Goal: Information Seeking & Learning: Find specific fact

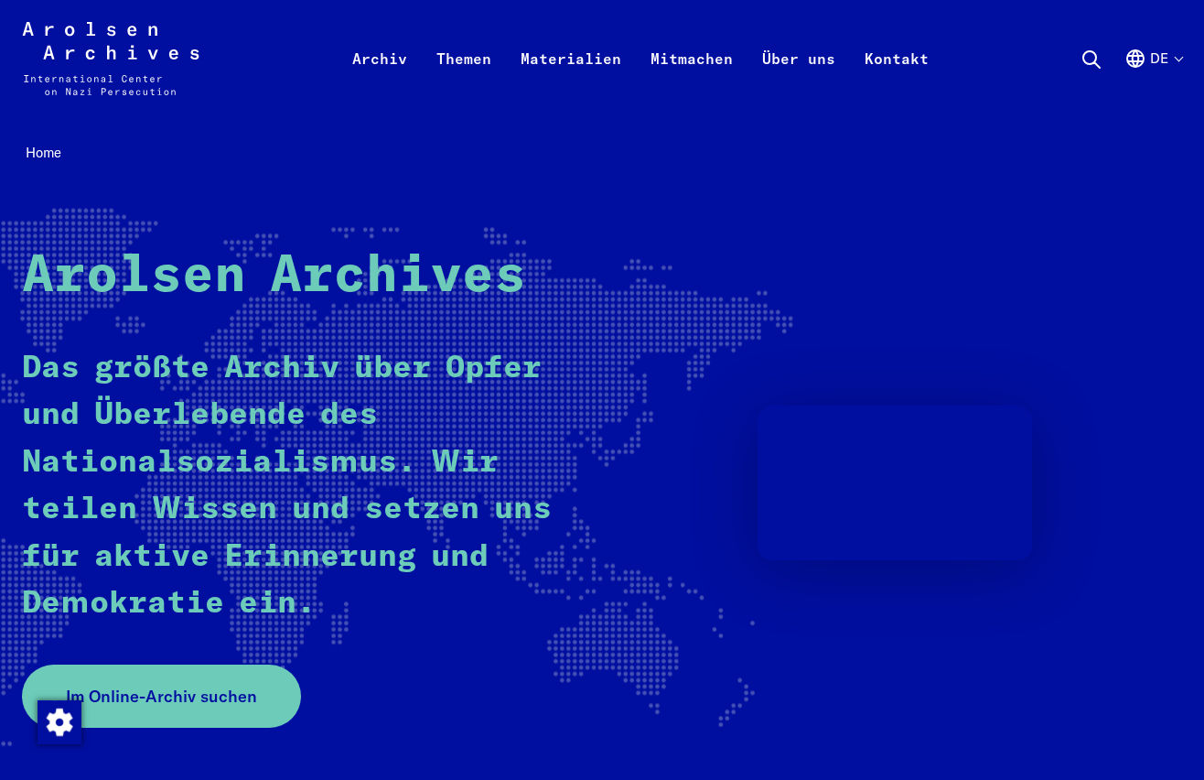
click at [1174, 58] on button "de" at bounding box center [1153, 81] width 58 height 66
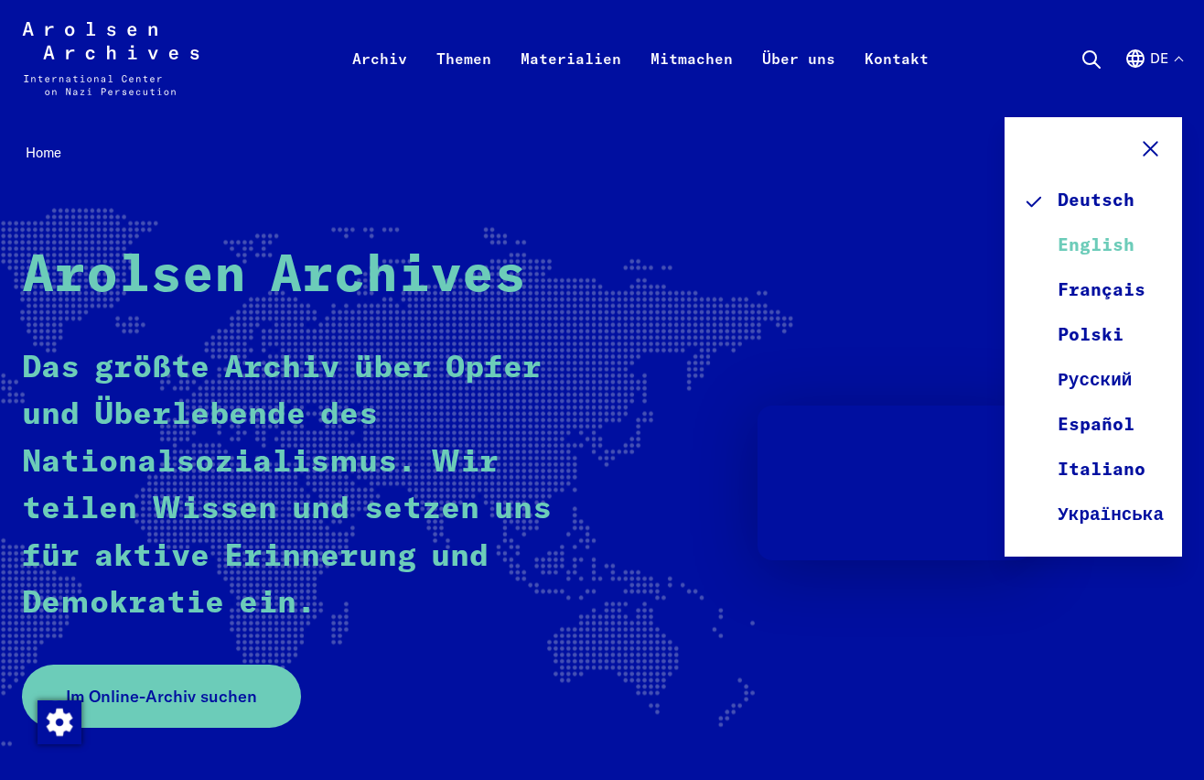
click at [1083, 242] on link "English" at bounding box center [1093, 246] width 141 height 45
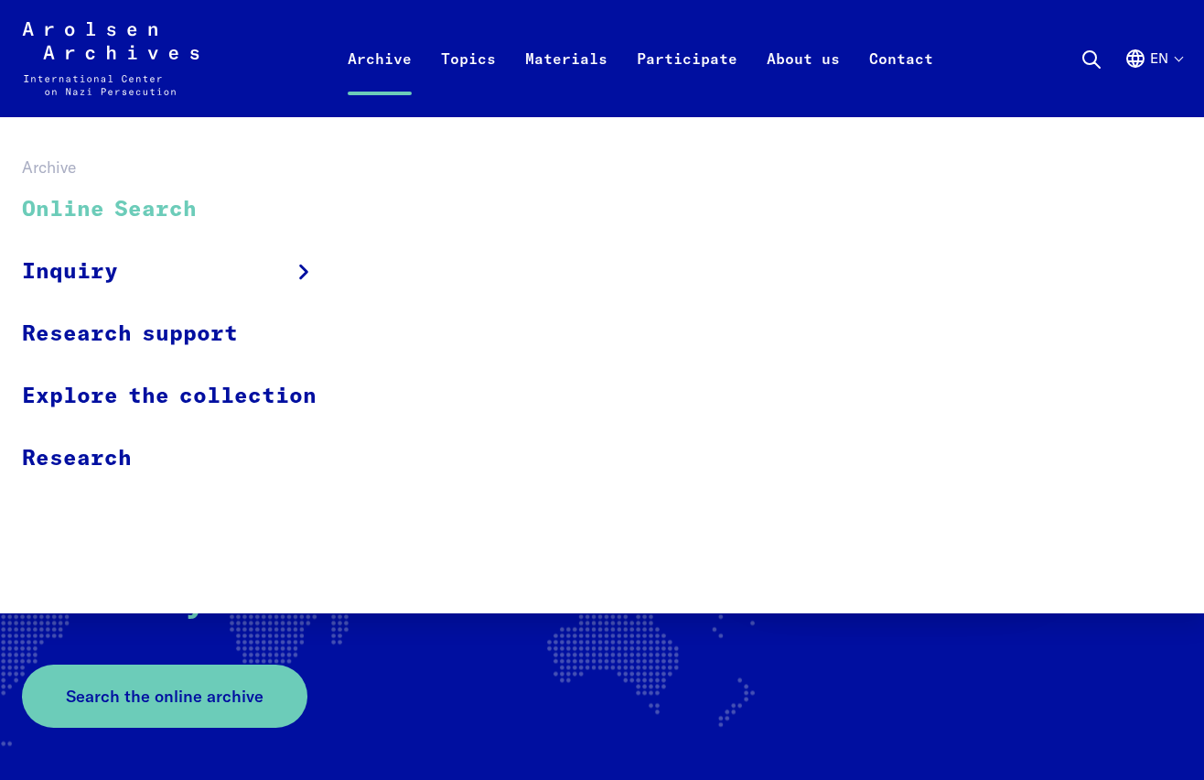
click at [157, 207] on link "Online Search" at bounding box center [181, 209] width 318 height 61
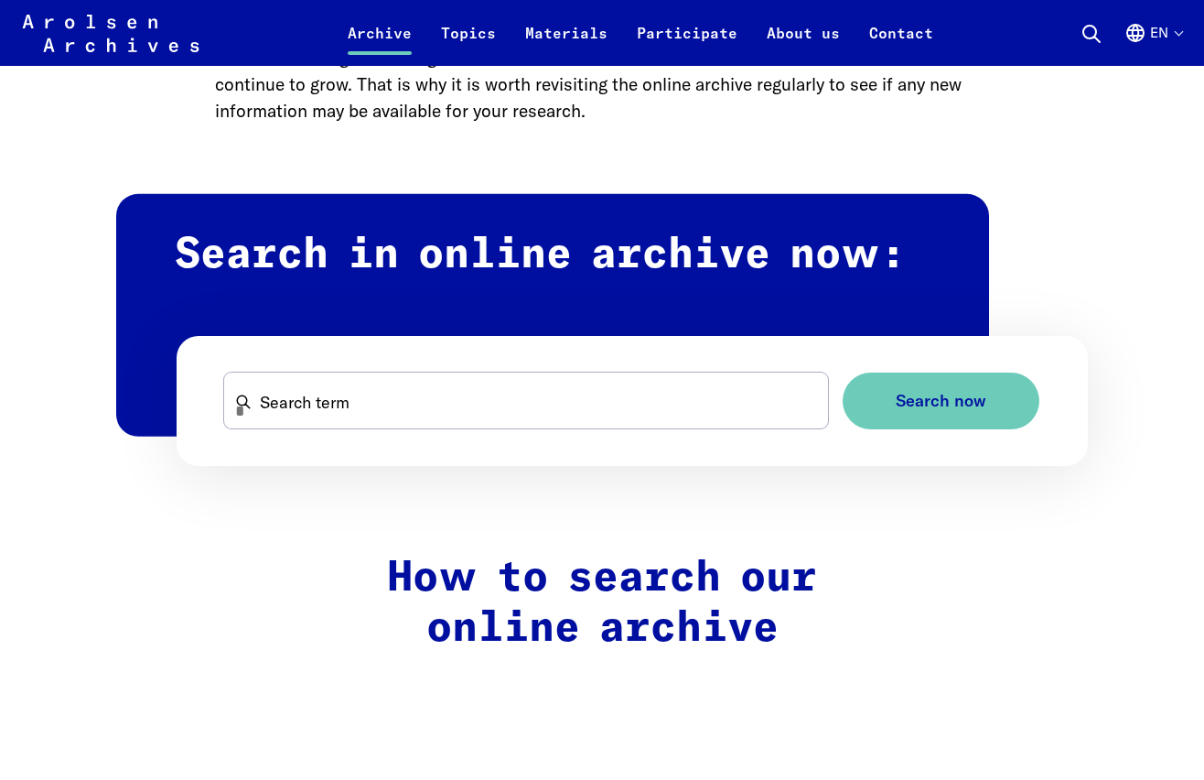
scroll to position [960, 0]
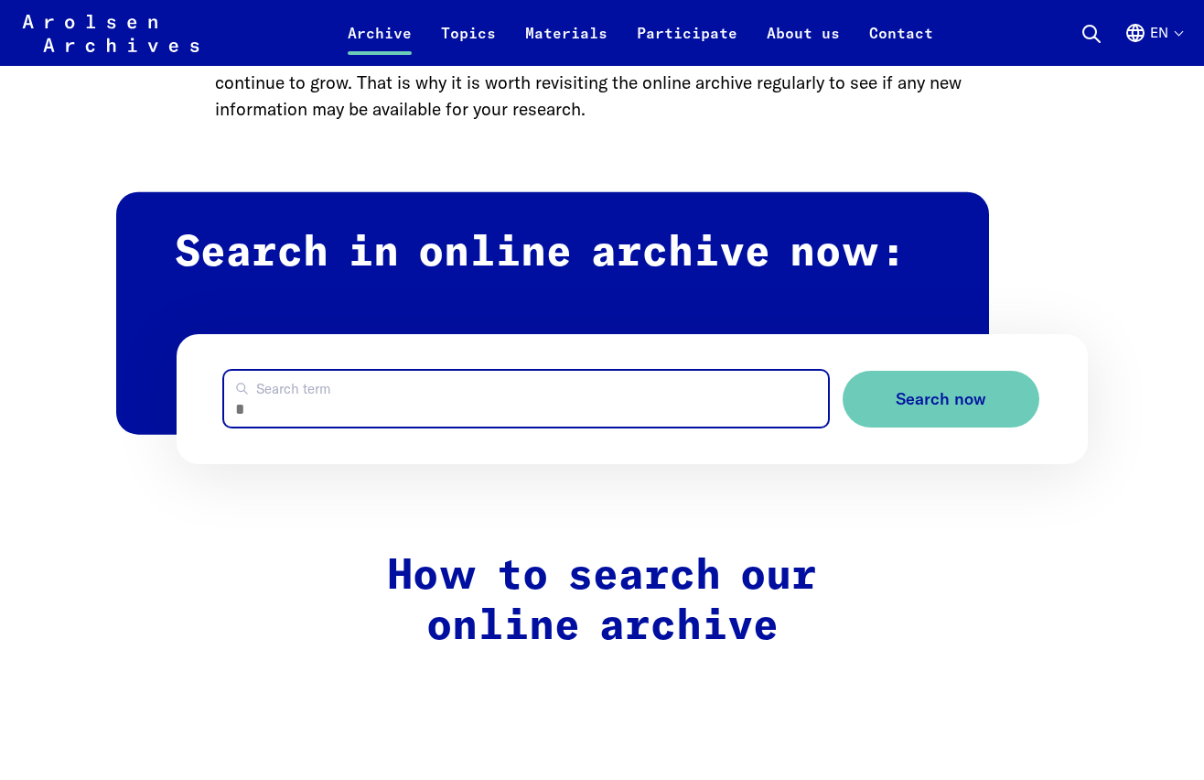
click at [315, 417] on input "Search term" at bounding box center [526, 399] width 604 height 56
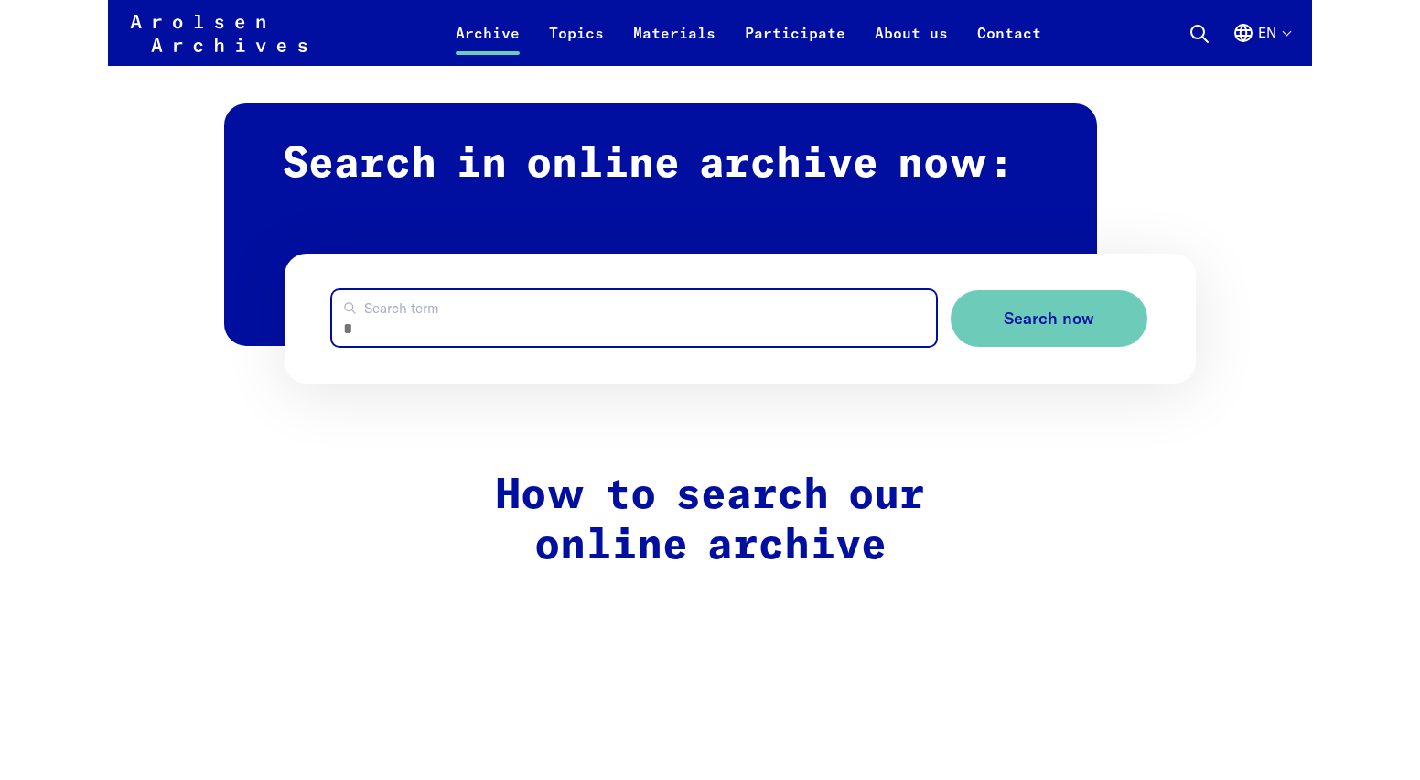
scroll to position [1081, 0]
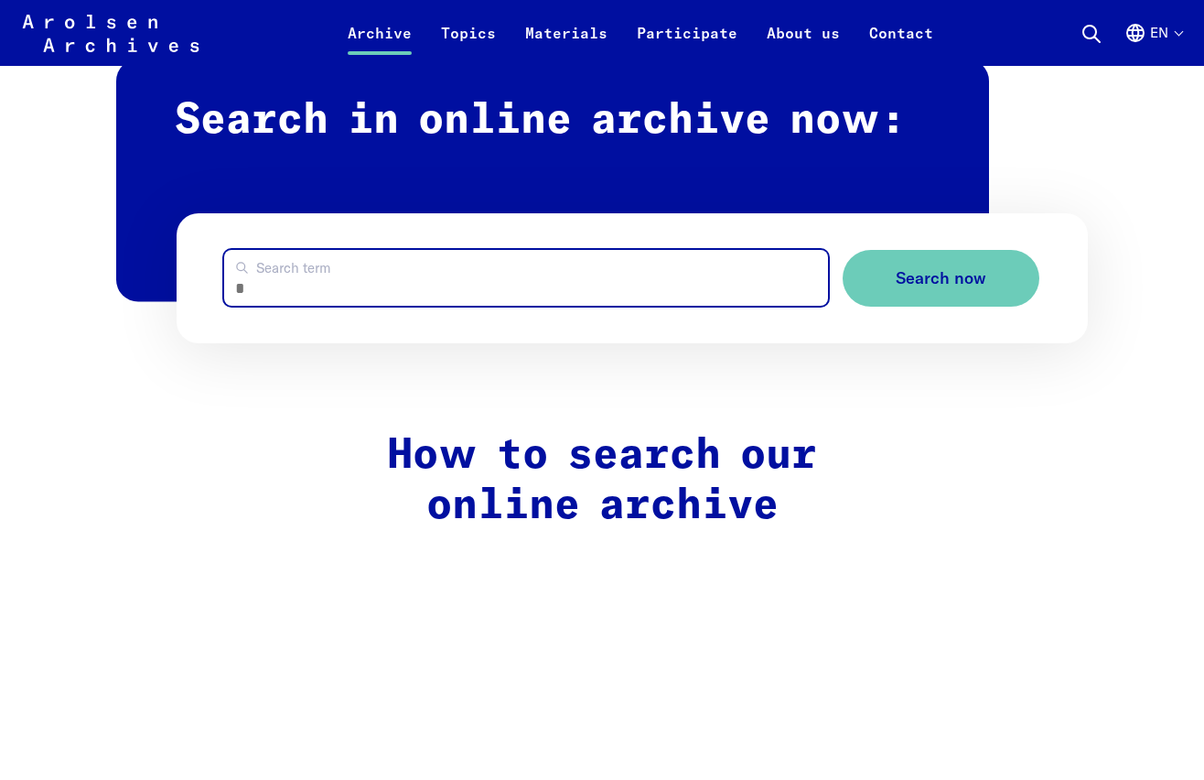
click at [301, 290] on input "Search term" at bounding box center [526, 278] width 604 height 56
type input "**********"
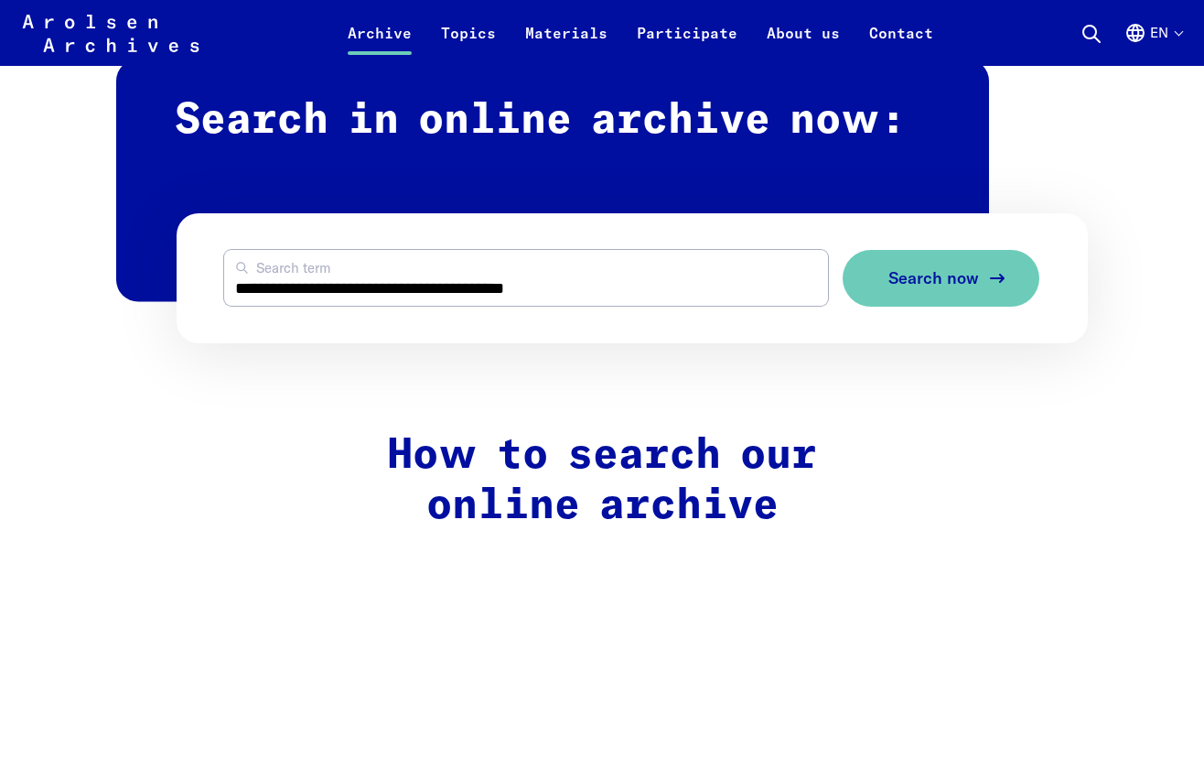
click at [975, 273] on span "Search now" at bounding box center [933, 278] width 91 height 19
